Goal: Information Seeking & Learning: Understand process/instructions

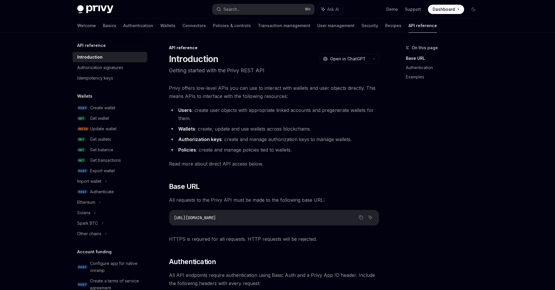
scroll to position [34, 0]
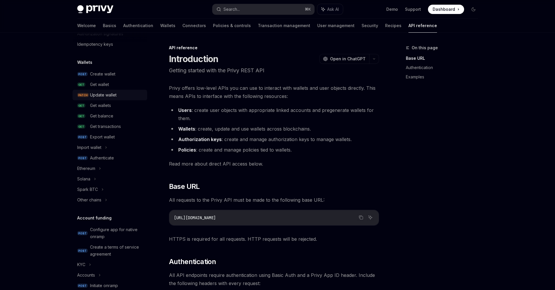
click at [104, 92] on div "Update wallet" at bounding box center [103, 94] width 27 height 7
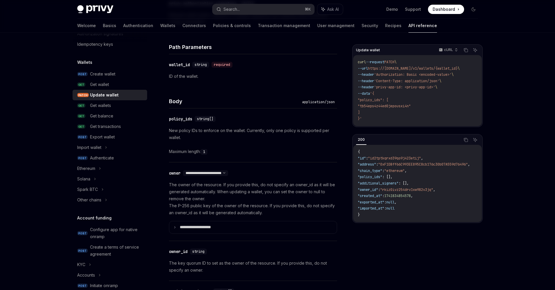
scroll to position [284, 0]
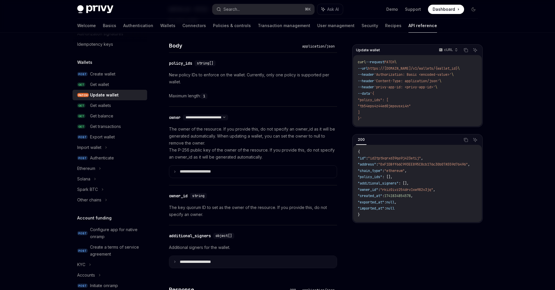
click at [235, 263] on summary "**********" at bounding box center [252, 262] width 167 height 12
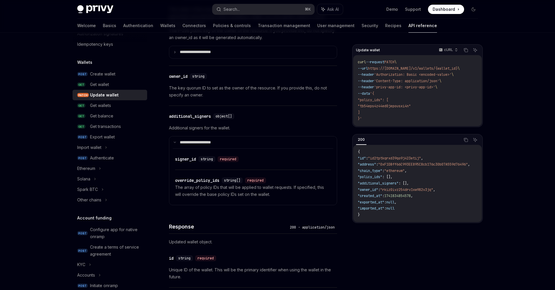
scroll to position [345, 0]
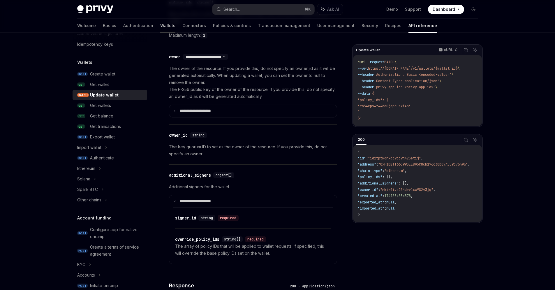
click at [160, 30] on link "Wallets" at bounding box center [167, 26] width 15 height 14
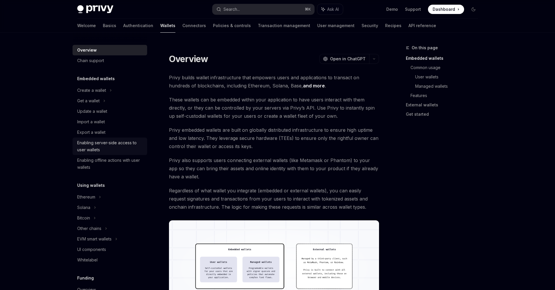
click at [102, 145] on div "Enabling server-side access to user wallets" at bounding box center [110, 146] width 66 height 14
type textarea "*"
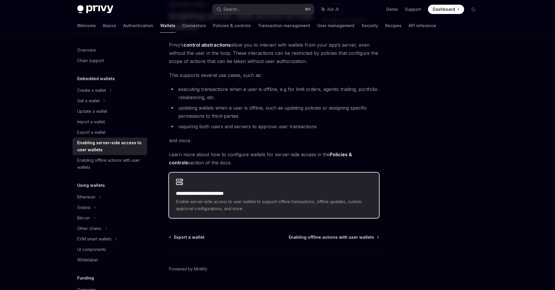
scroll to position [58, 0]
